Goal: Task Accomplishment & Management: Manage account settings

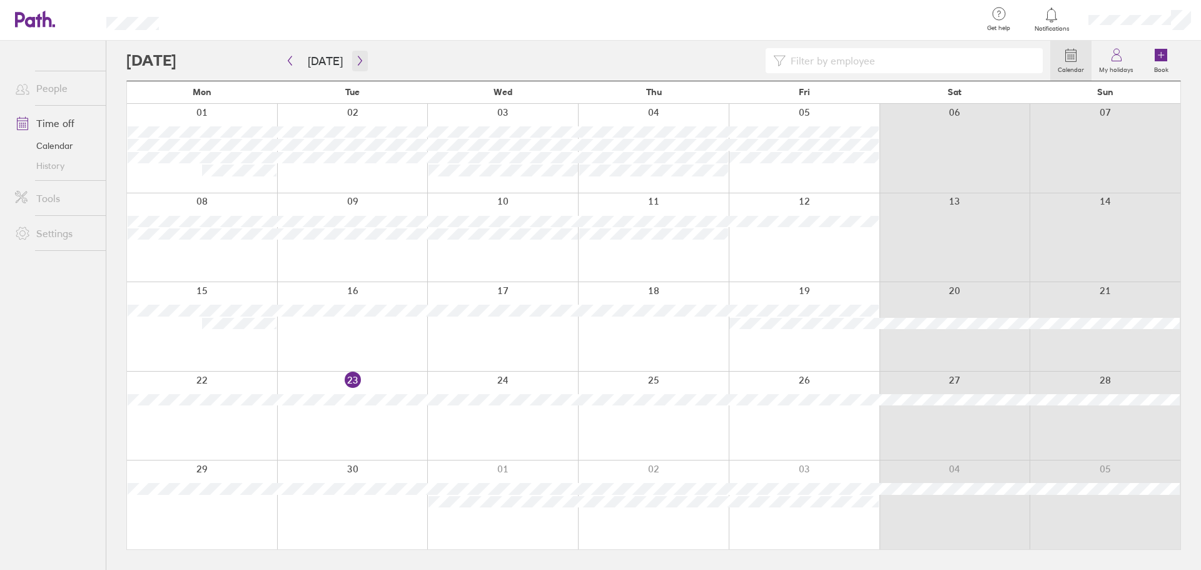
click at [360, 58] on icon "button" at bounding box center [359, 61] width 9 height 10
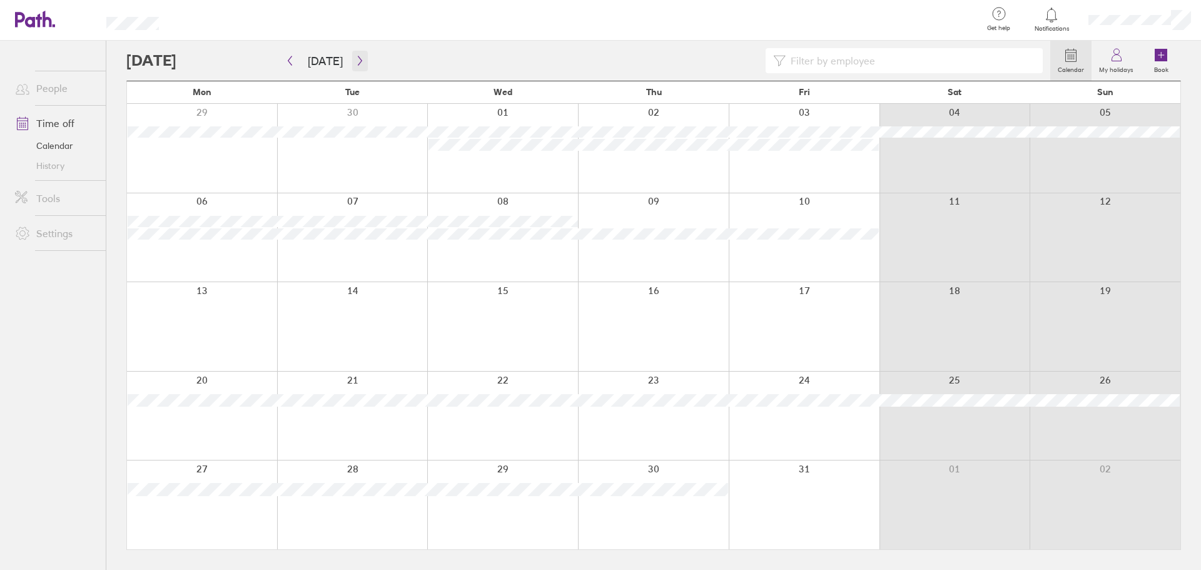
click at [360, 58] on icon "button" at bounding box center [359, 61] width 9 height 10
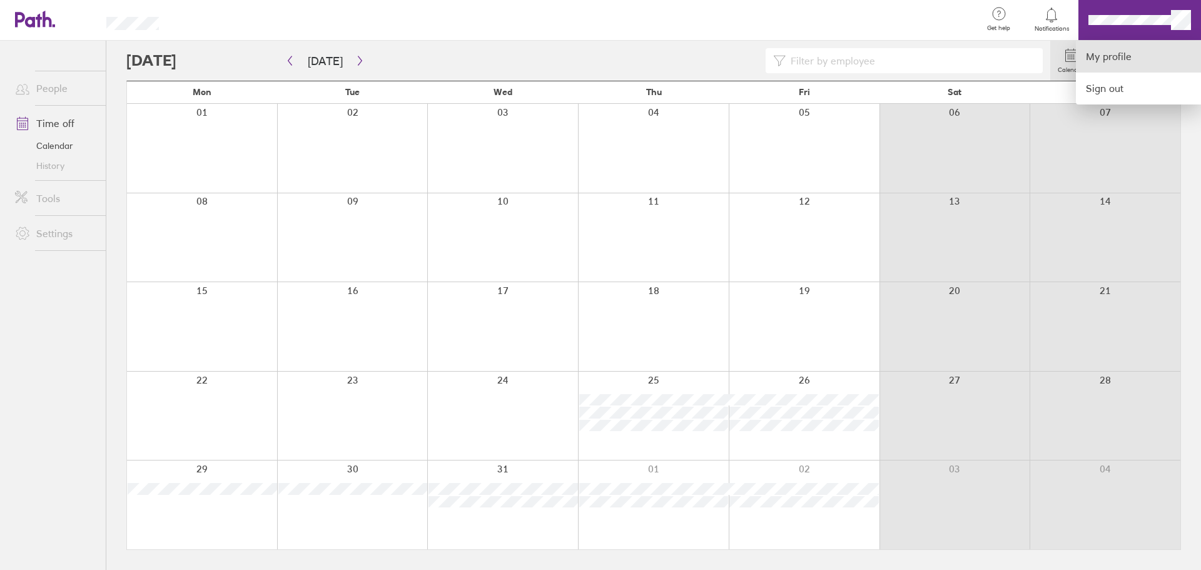
click at [1120, 58] on link "My profile" at bounding box center [1137, 57] width 125 height 32
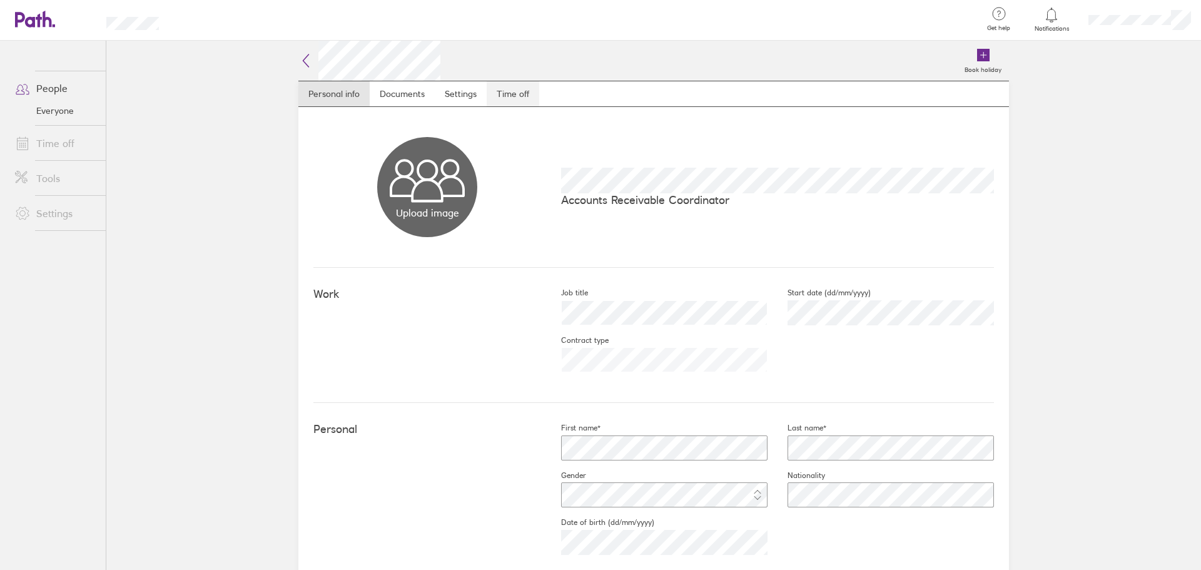
click at [506, 99] on link "Time off" at bounding box center [512, 93] width 53 height 25
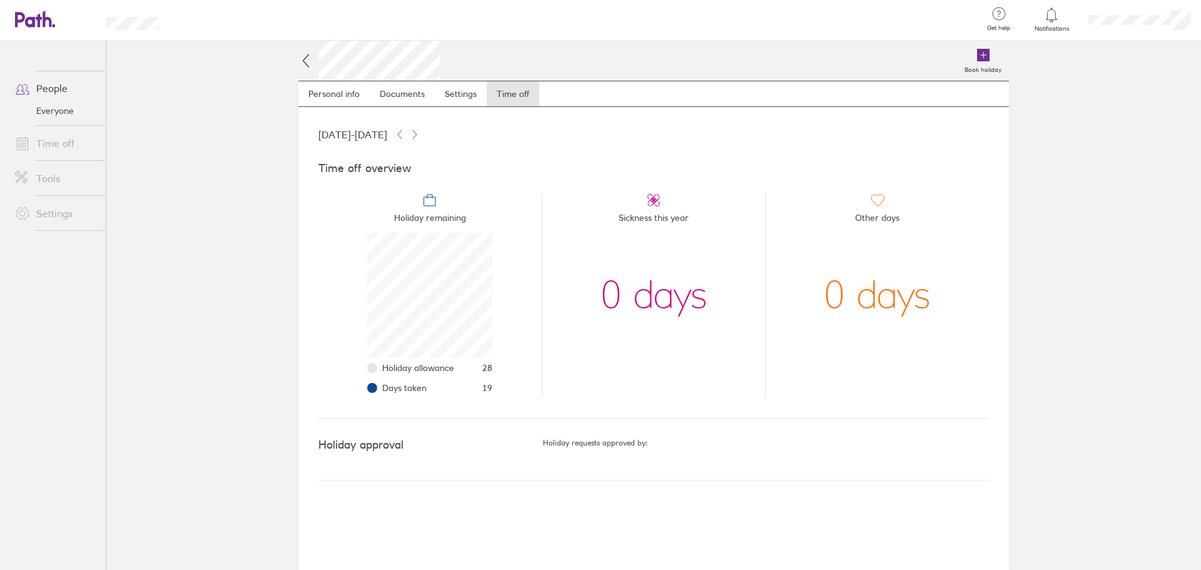
scroll to position [125, 125]
click at [338, 86] on link "Personal info" at bounding box center [333, 93] width 71 height 25
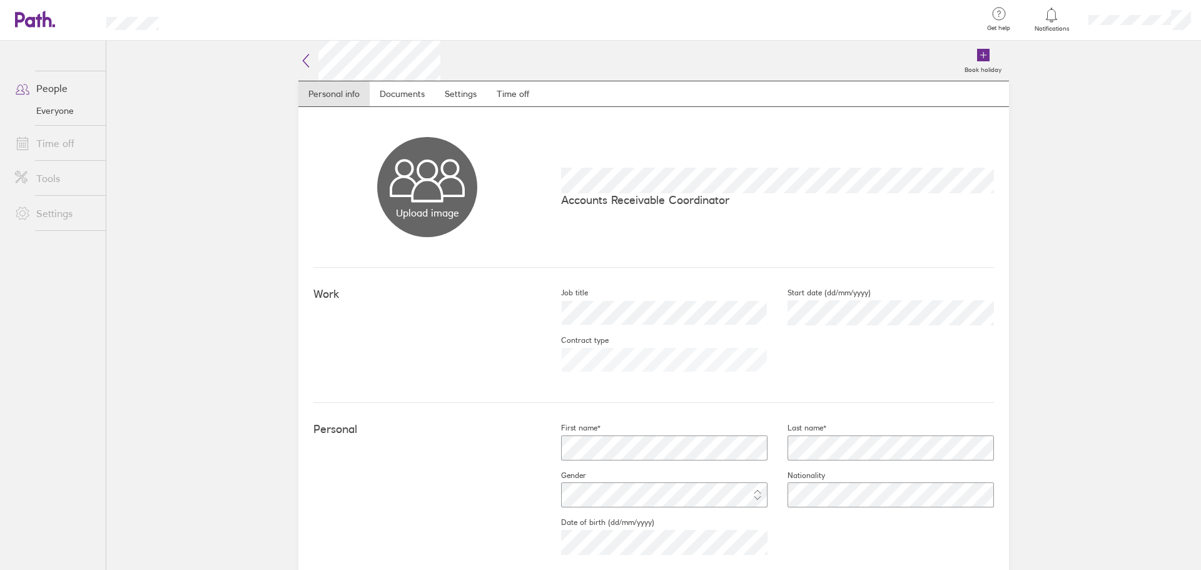
click at [306, 57] on icon at bounding box center [305, 60] width 15 height 15
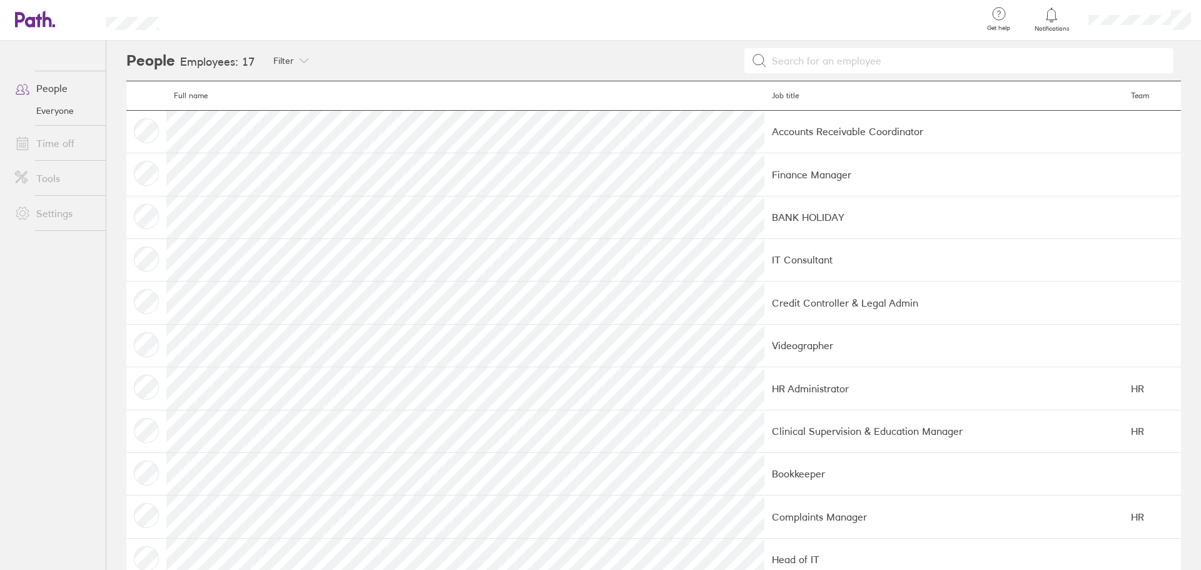
click at [49, 139] on link "Time off" at bounding box center [55, 143] width 101 height 25
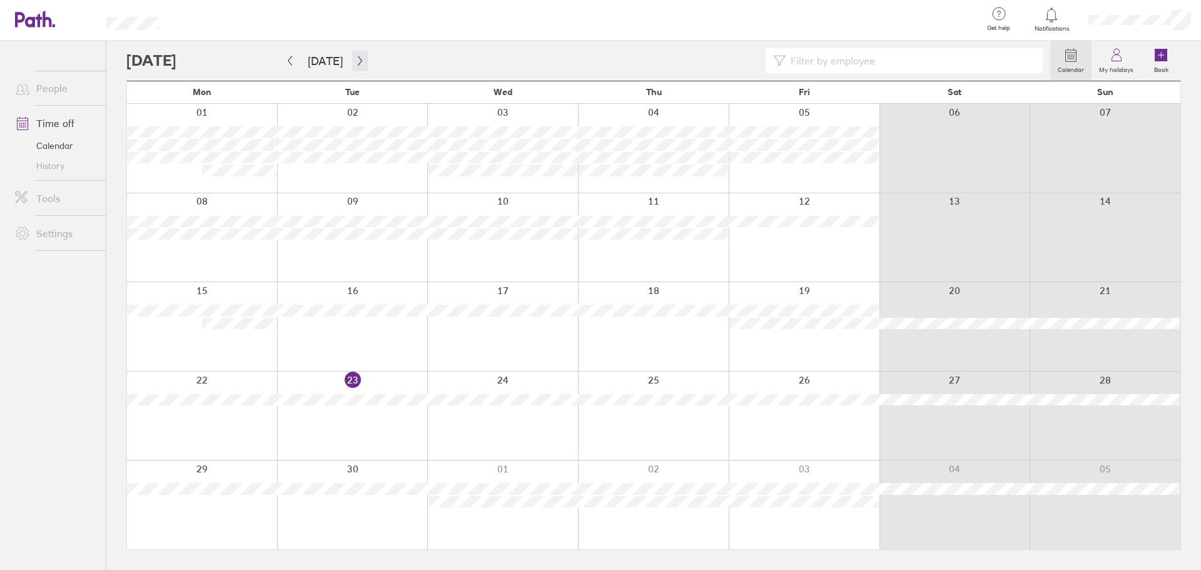
click at [359, 58] on icon "button" at bounding box center [359, 61] width 9 height 10
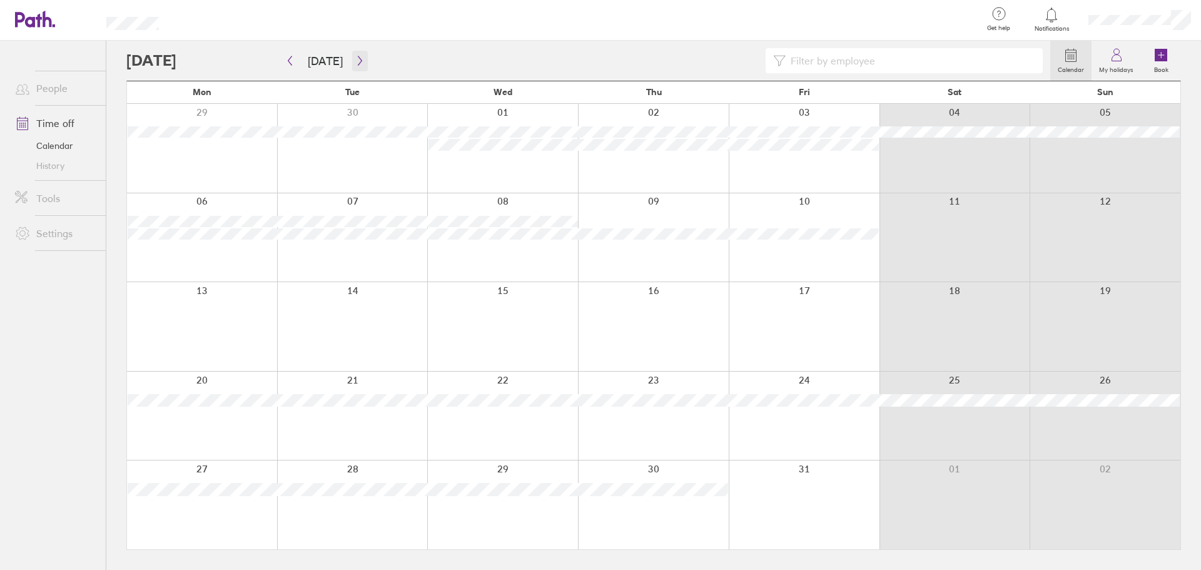
click at [360, 53] on button "button" at bounding box center [360, 61] width 16 height 21
click at [356, 58] on icon "button" at bounding box center [359, 61] width 9 height 10
